Goal: Transaction & Acquisition: Book appointment/travel/reservation

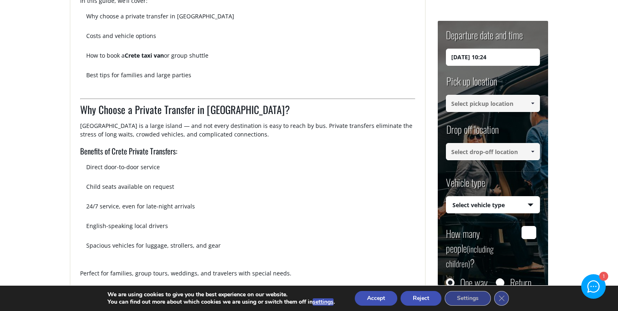
scroll to position [415, 0]
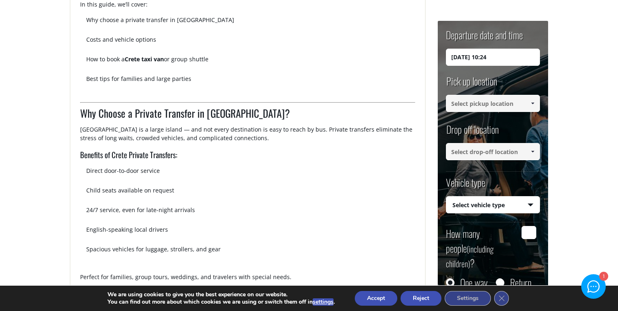
click at [511, 58] on input "[DATE] 10:24" at bounding box center [493, 57] width 94 height 17
click at [459, 54] on input "[DATE] 10:24" at bounding box center [493, 57] width 94 height 17
click at [456, 55] on input "[DATE] 10:24" at bounding box center [493, 57] width 94 height 17
click at [462, 55] on input "[DATE] 10:24" at bounding box center [493, 57] width 94 height 17
click at [474, 56] on input "[DATE] 10:24" at bounding box center [493, 57] width 94 height 17
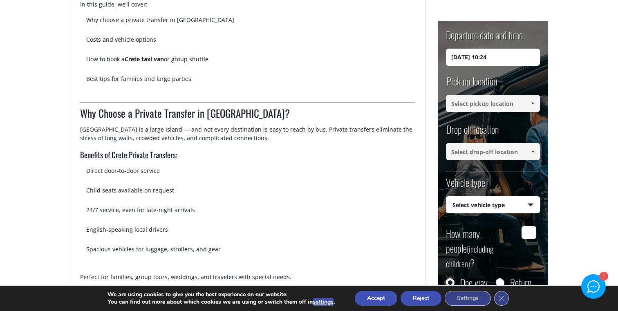
click at [478, 61] on input "[DATE] 10:24" at bounding box center [493, 57] width 94 height 17
click at [508, 105] on input at bounding box center [493, 103] width 94 height 17
click at [534, 101] on span at bounding box center [532, 103] width 7 height 7
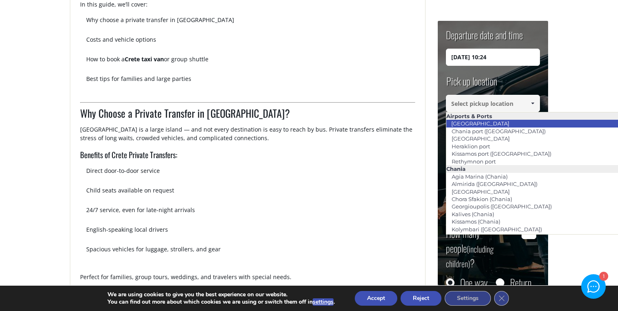
click at [484, 123] on link "[GEOGRAPHIC_DATA]" at bounding box center [480, 123] width 69 height 11
type input "[GEOGRAPHIC_DATA]"
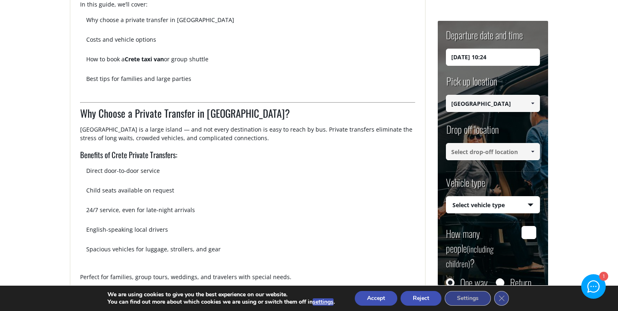
click at [535, 152] on span at bounding box center [532, 151] width 7 height 7
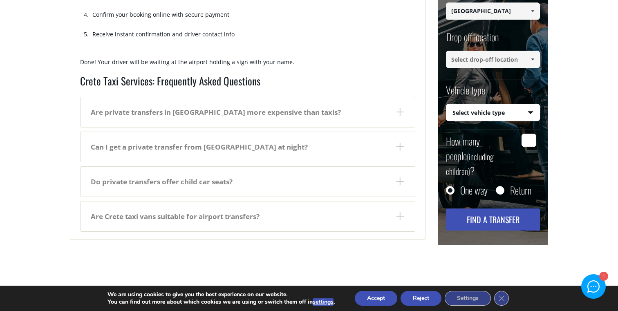
scroll to position [1529, 0]
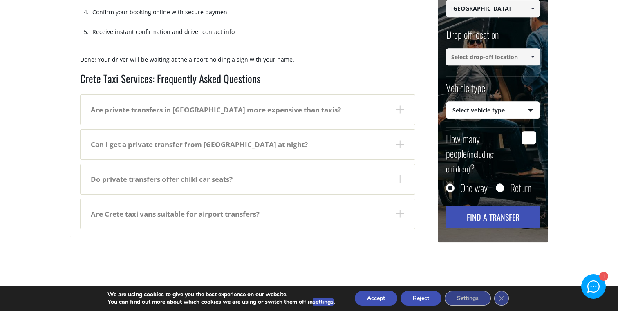
click at [400, 98] on dt "Are private transfers in [GEOGRAPHIC_DATA] more expensive than taxis?" at bounding box center [247, 110] width 334 height 30
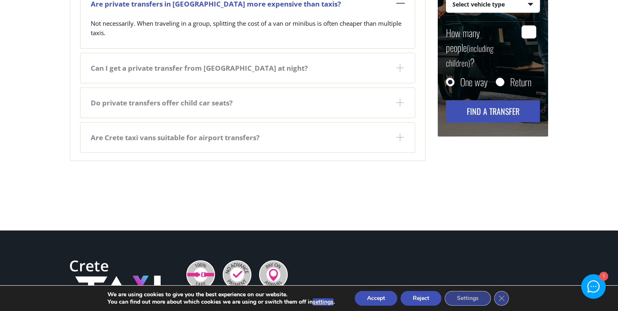
scroll to position [1635, 0]
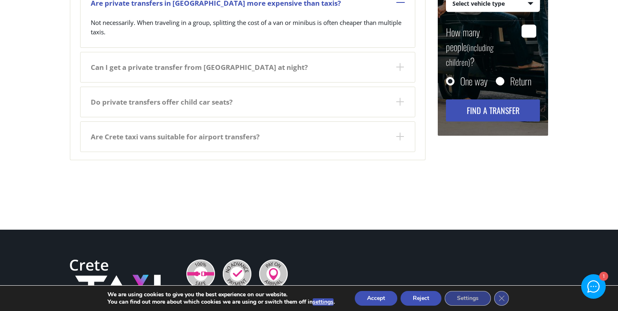
click at [109, 124] on dt "Are Crete taxi vans suitable for airport transfers?" at bounding box center [247, 137] width 334 height 30
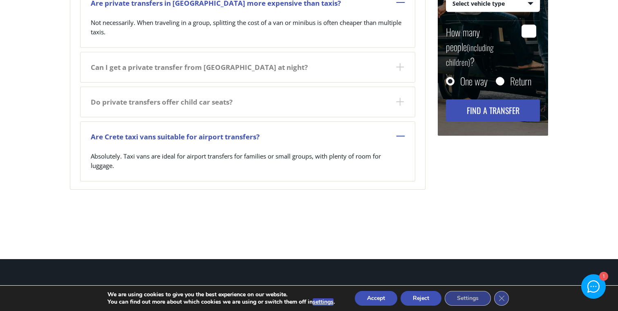
click at [110, 100] on dt "Do private transfers offer child car seats?" at bounding box center [247, 102] width 334 height 30
